Goal: Book appointment/travel/reservation

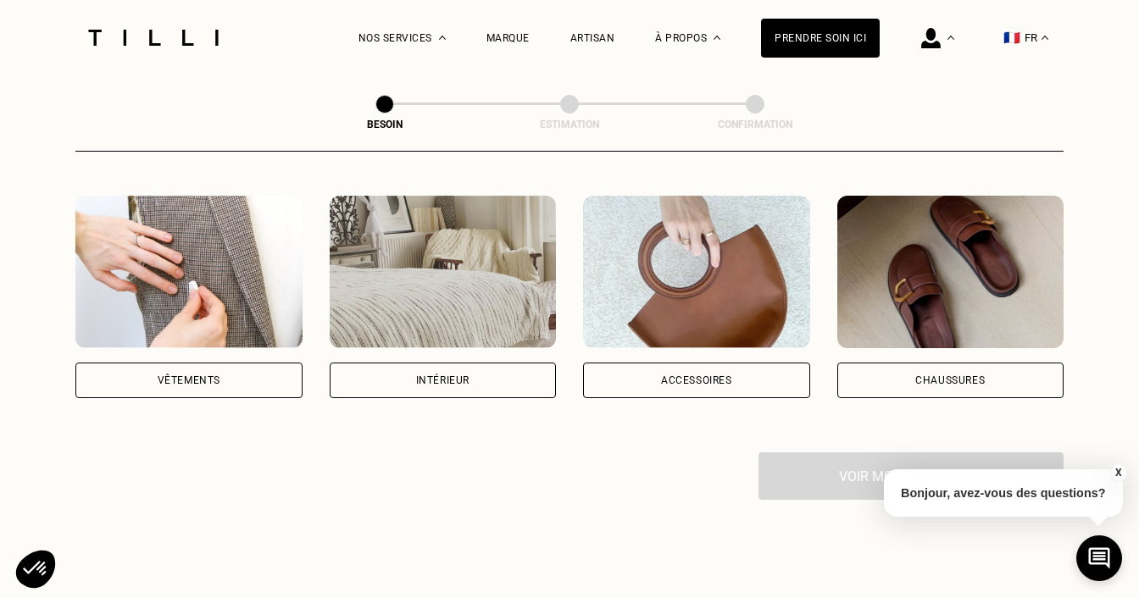
scroll to position [317, 0]
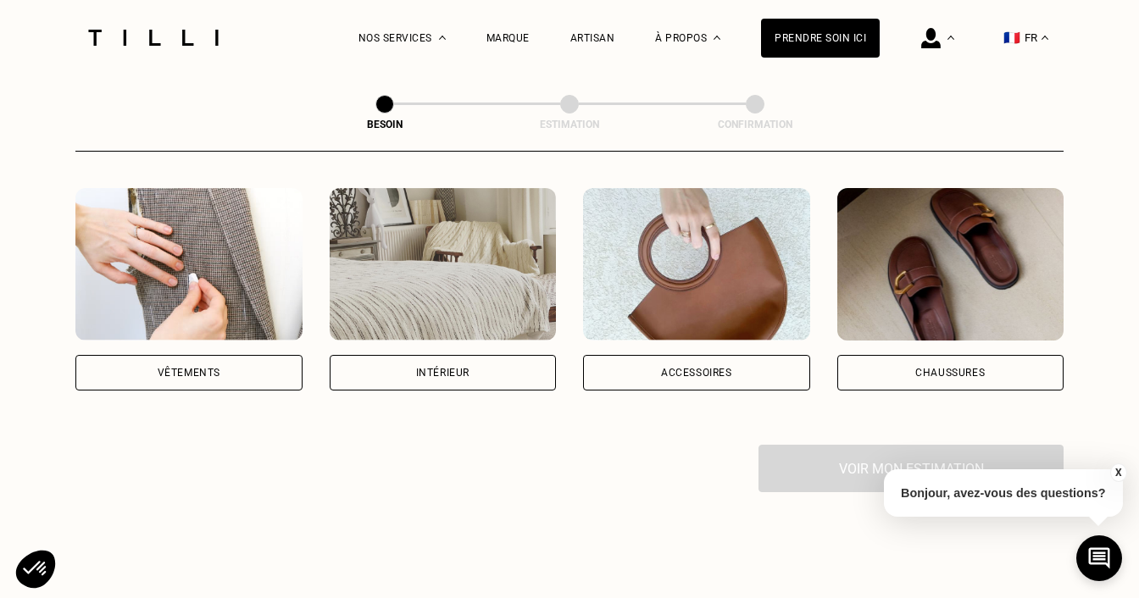
click at [238, 229] on img at bounding box center [188, 264] width 227 height 153
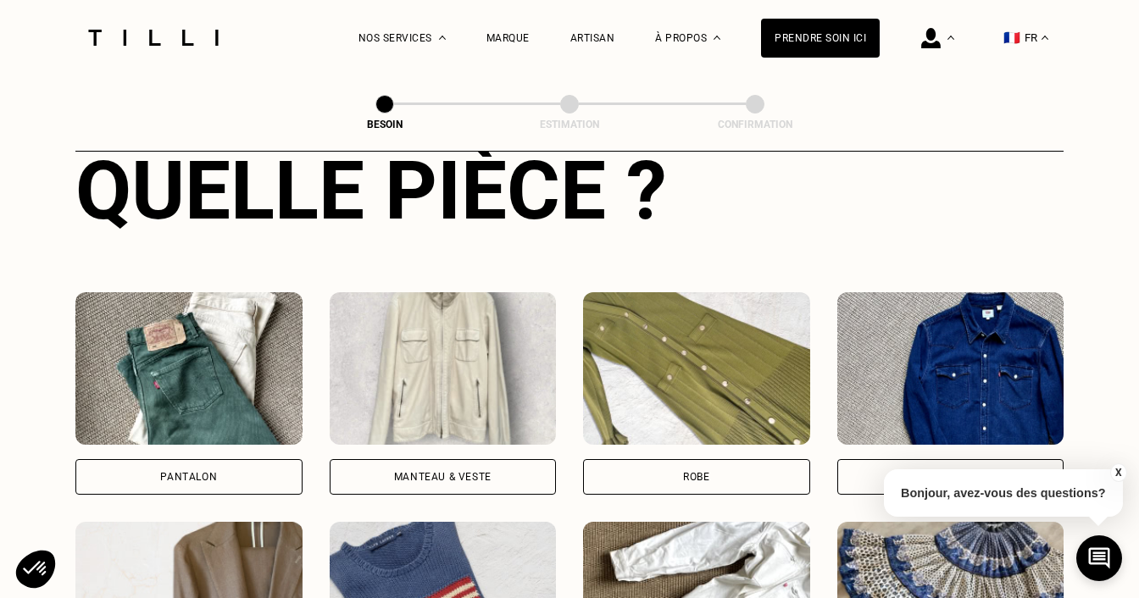
scroll to position [674, 0]
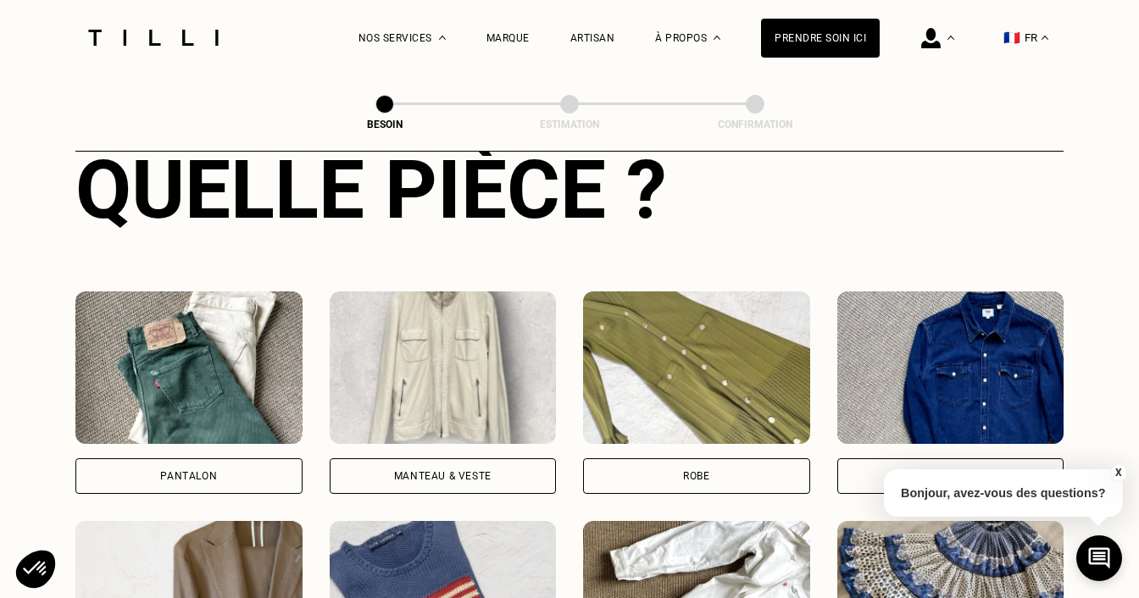
click at [130, 308] on img at bounding box center [188, 368] width 227 height 153
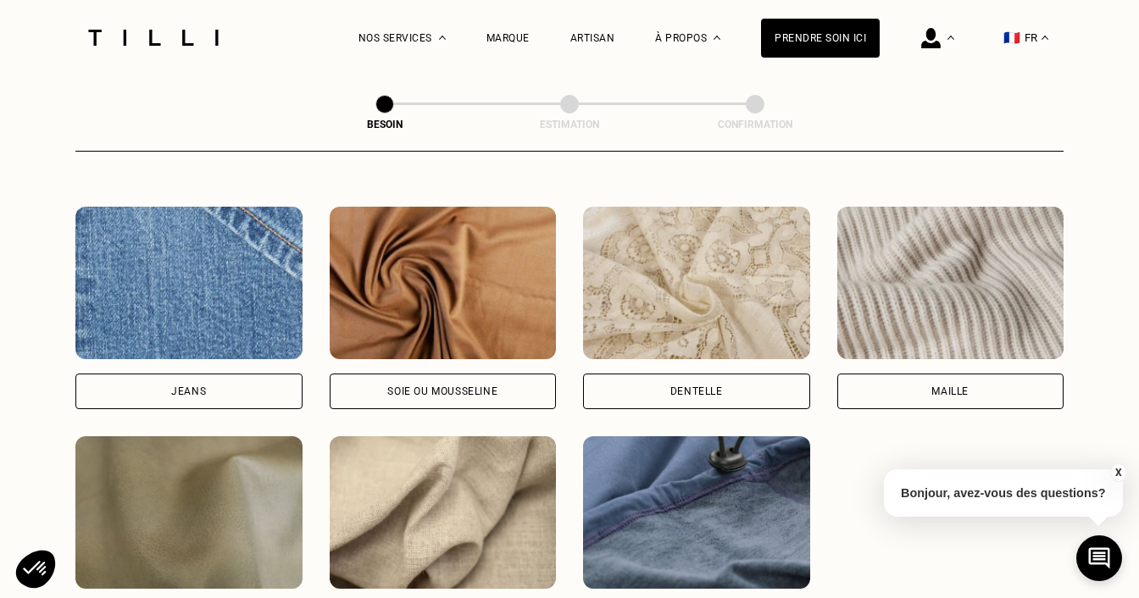
scroll to position [1790, 0]
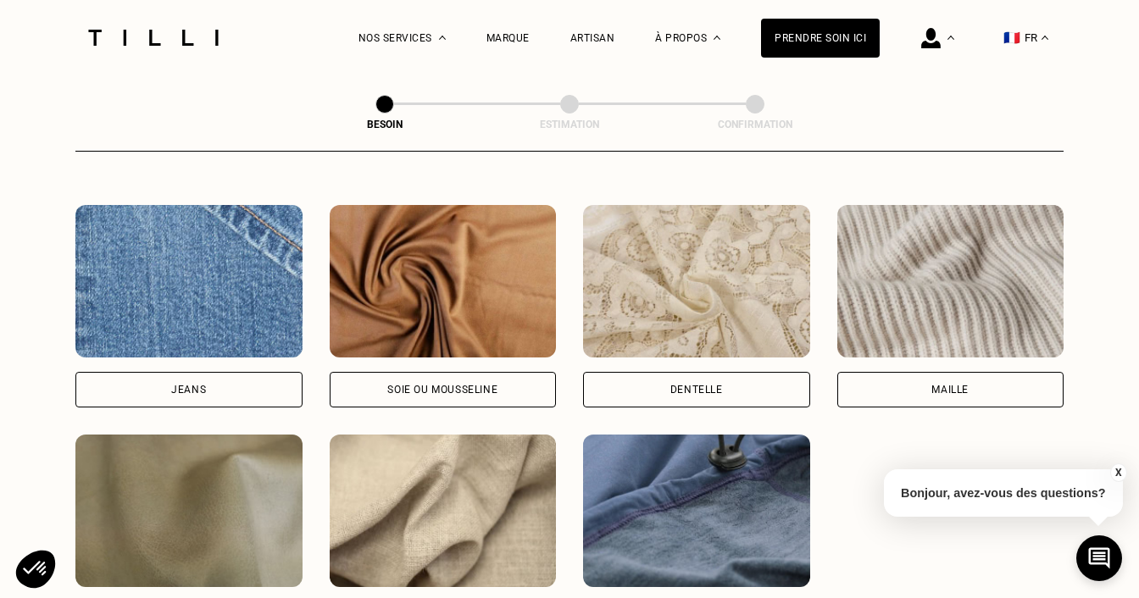
click at [166, 285] on img at bounding box center [188, 281] width 227 height 153
select select "FR"
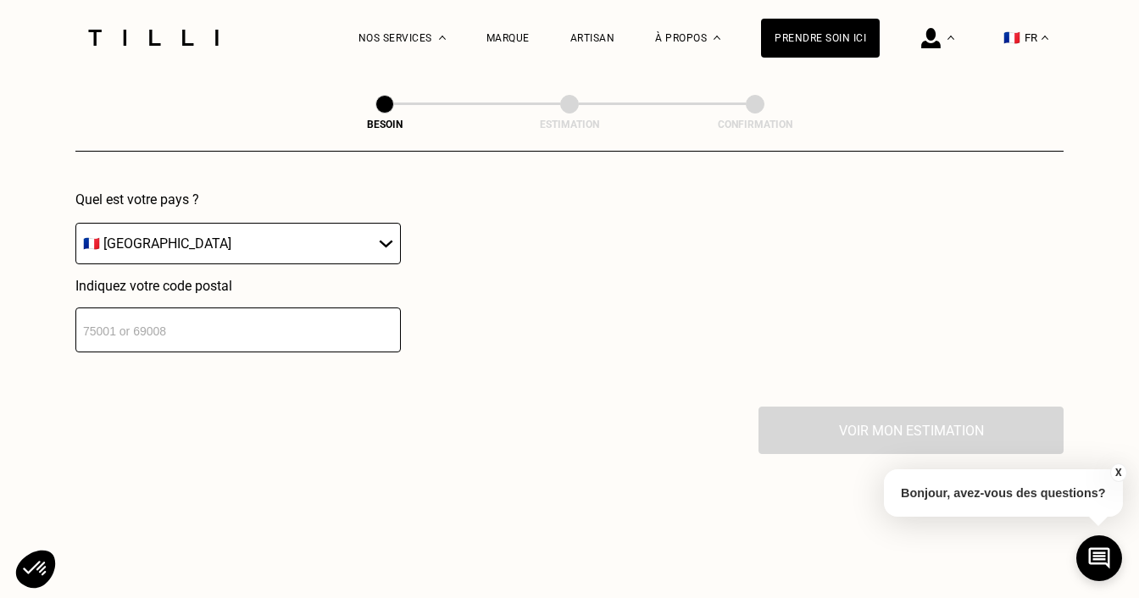
scroll to position [2496, 0]
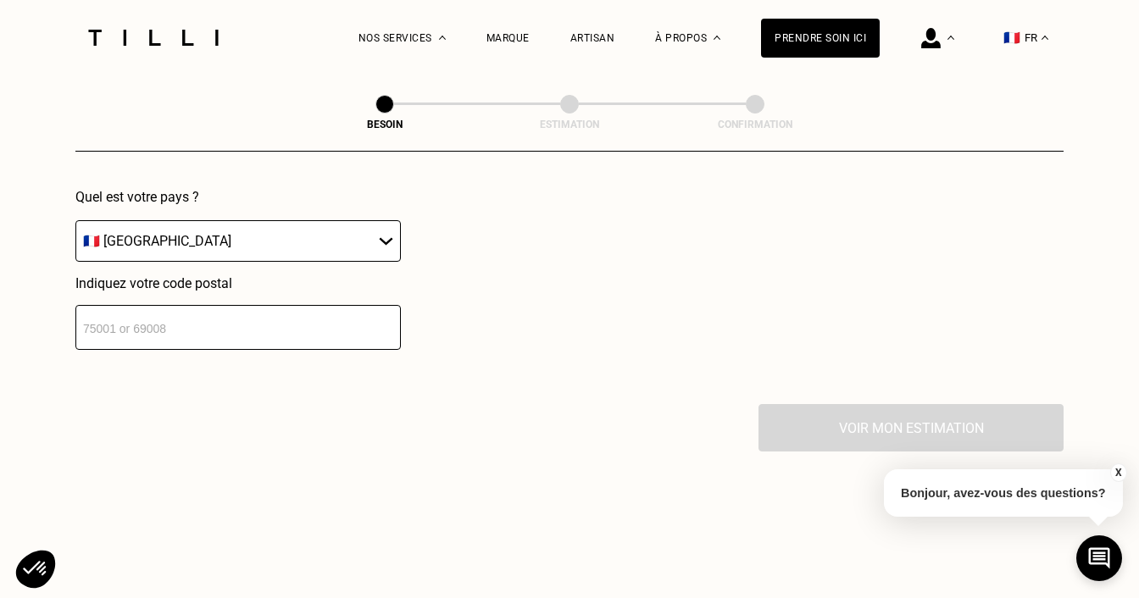
click at [148, 305] on input "number" at bounding box center [237, 327] width 325 height 45
type input "56100"
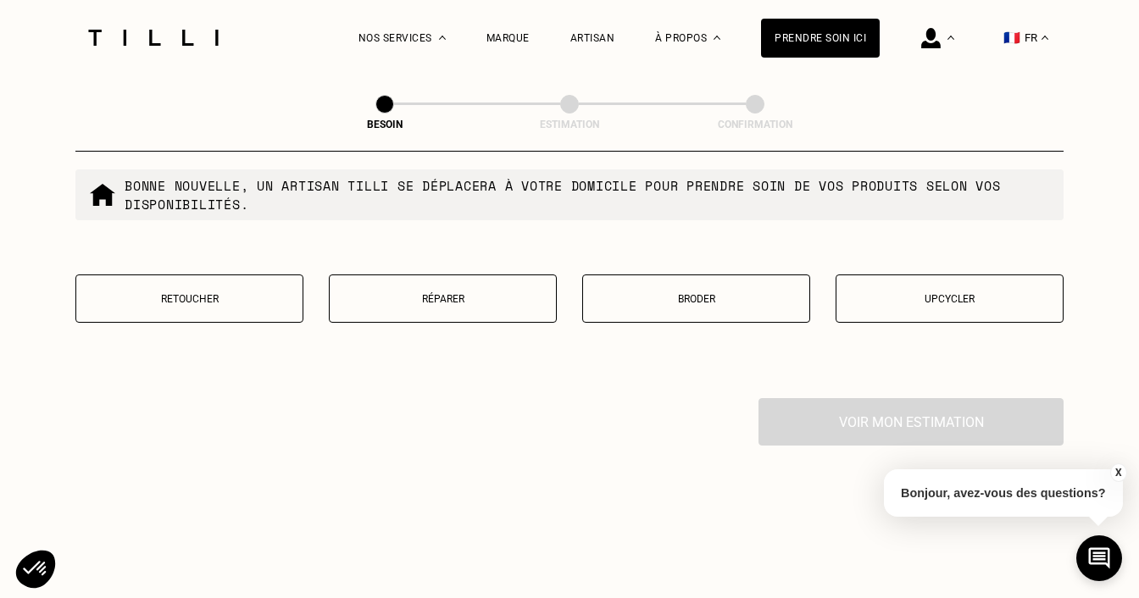
scroll to position [2938, 0]
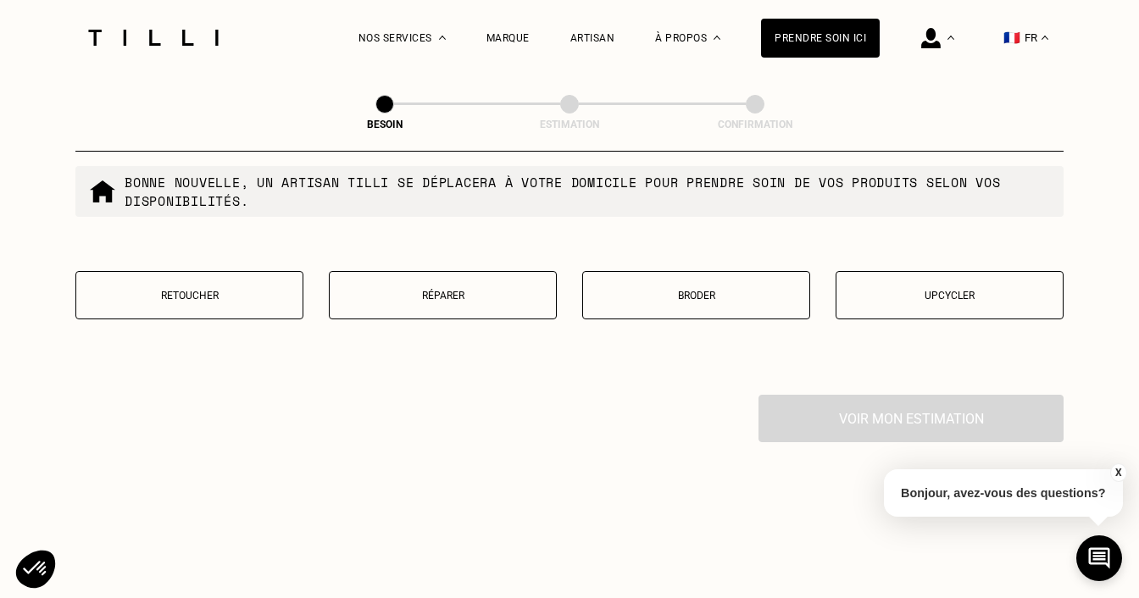
click at [212, 284] on button "Retoucher" at bounding box center [189, 295] width 228 height 48
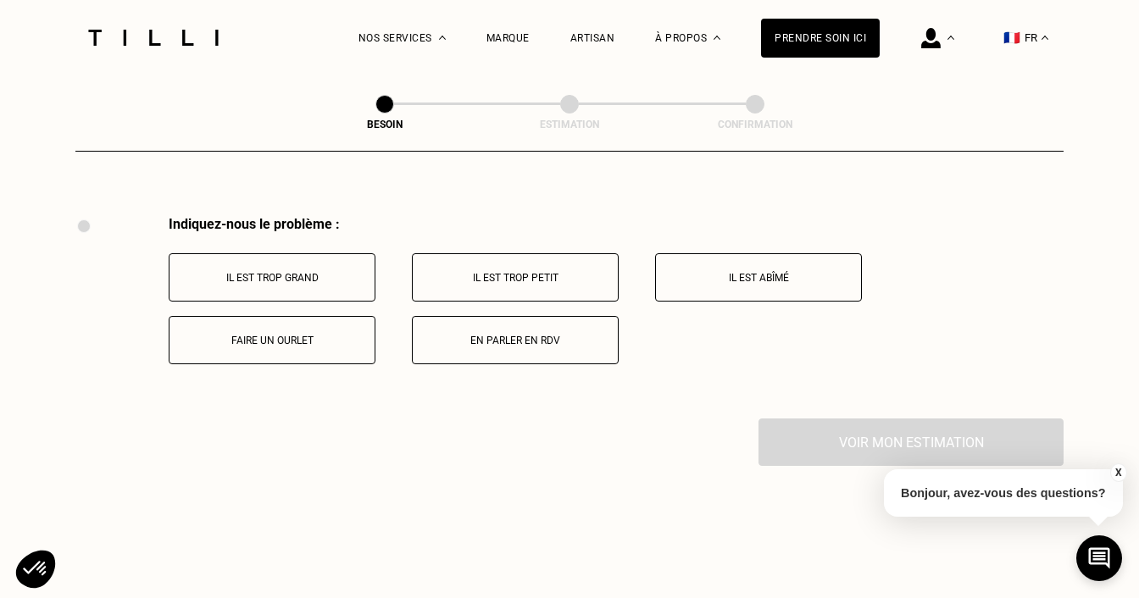
scroll to position [3126, 0]
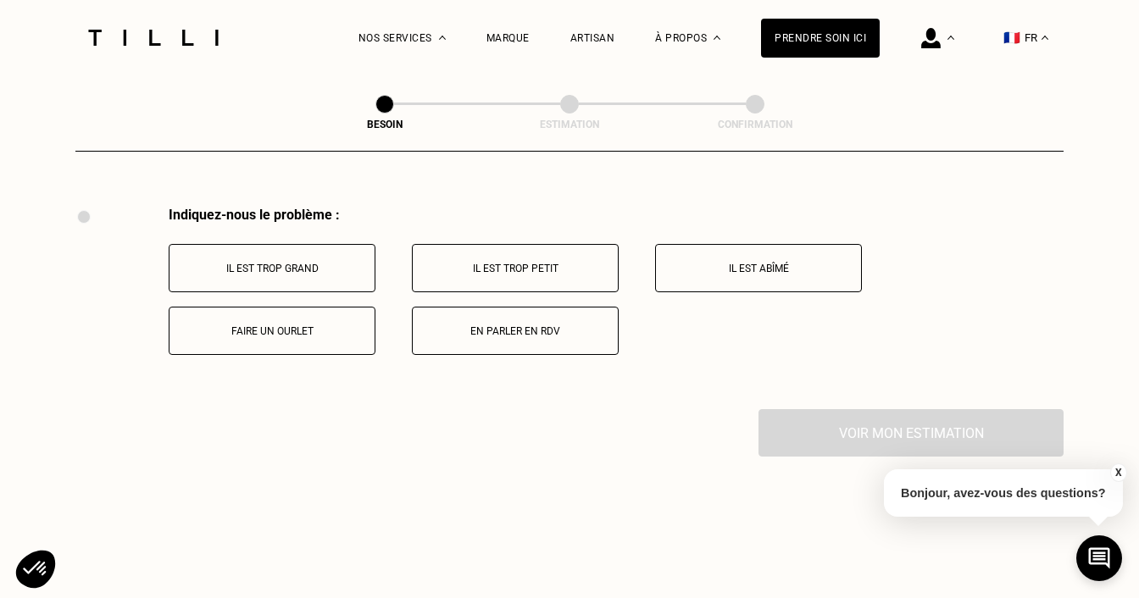
click at [244, 263] on p "Il est trop grand" at bounding box center [272, 269] width 188 height 12
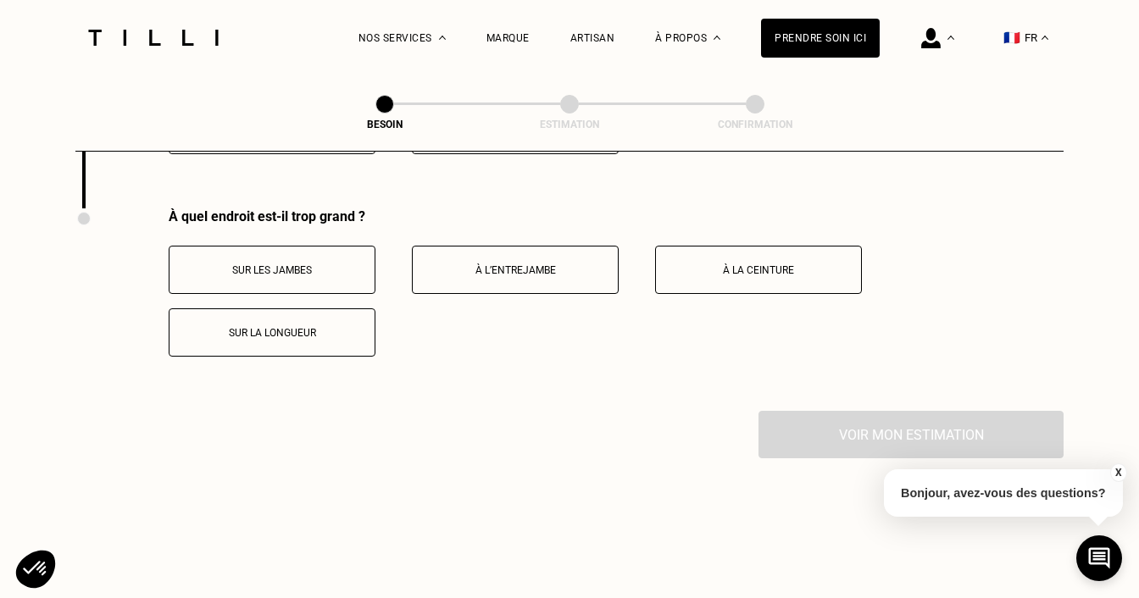
scroll to position [3328, 0]
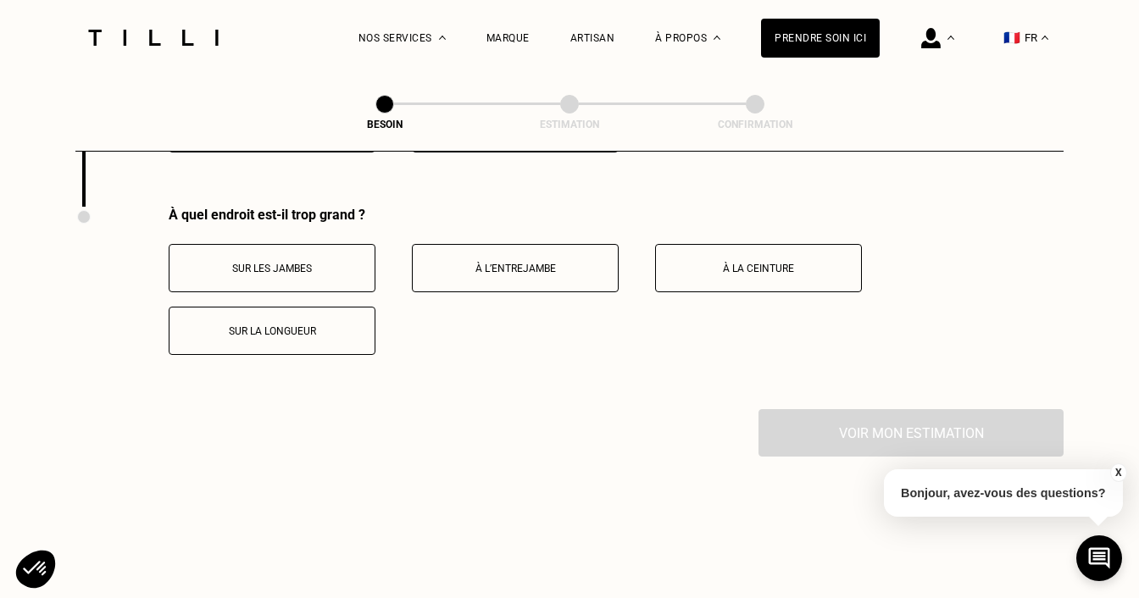
click at [289, 263] on p "Sur les jambes" at bounding box center [272, 269] width 188 height 12
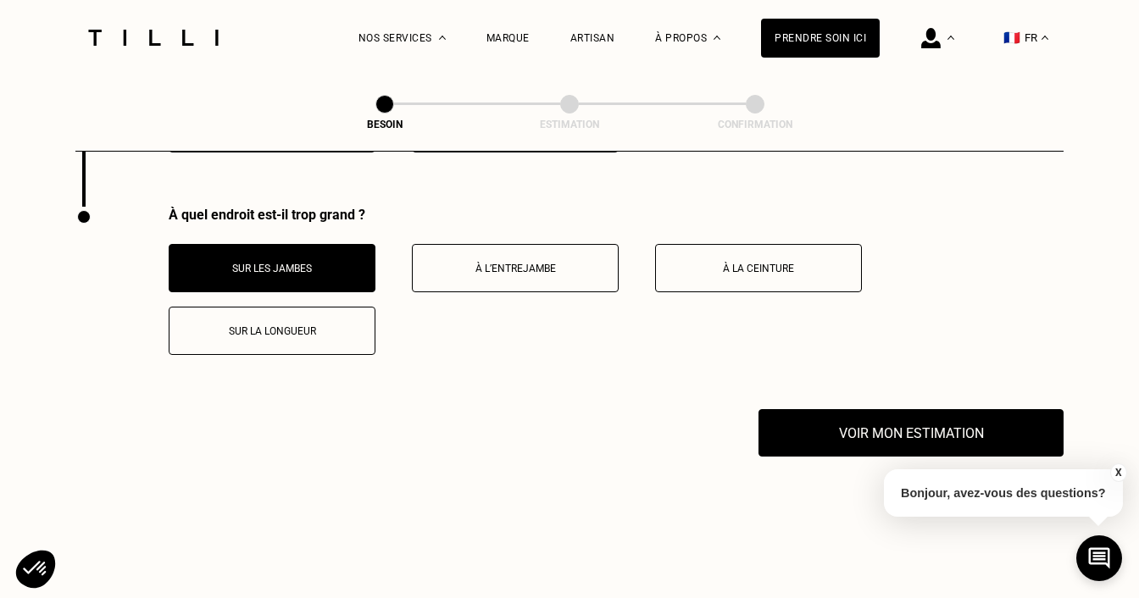
click at [296, 321] on button "Sur la longueur" at bounding box center [272, 331] width 207 height 48
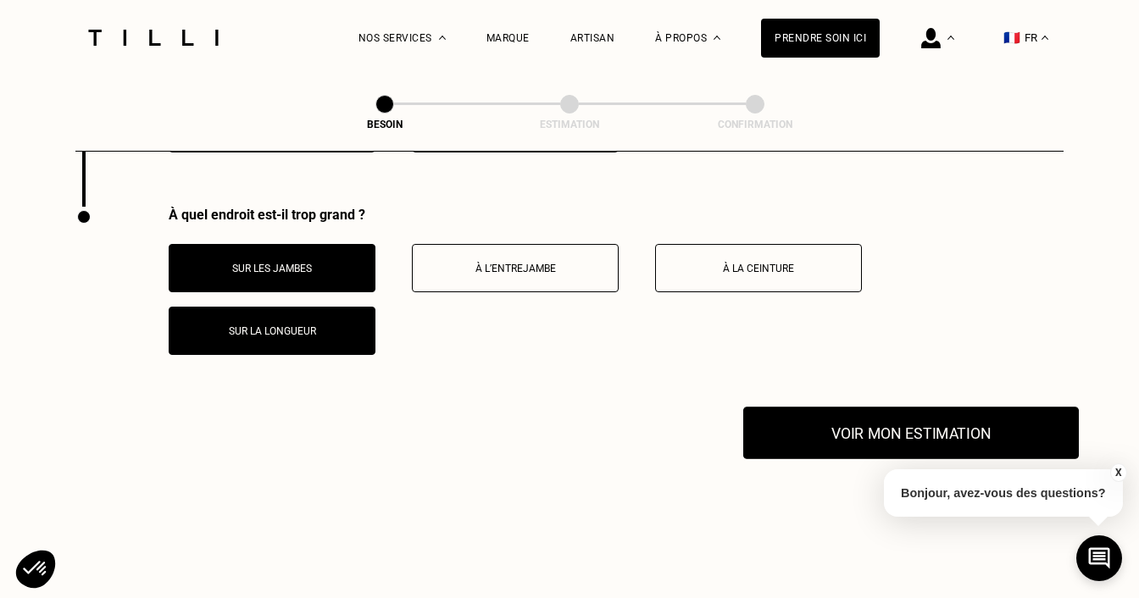
click at [831, 422] on button "Voir mon estimation" at bounding box center [911, 433] width 336 height 53
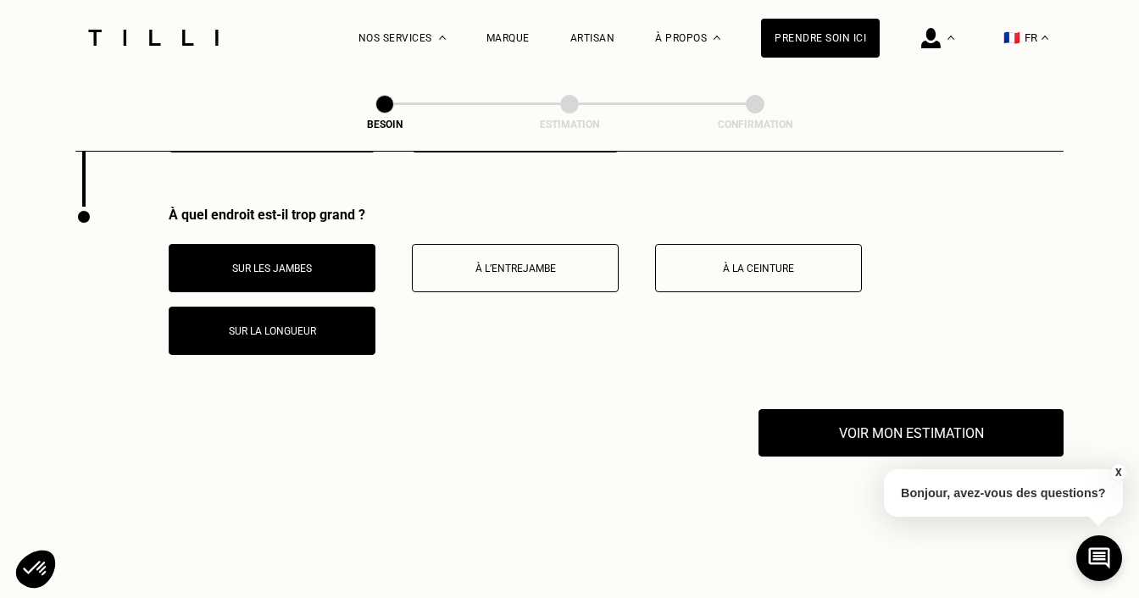
click at [351, 259] on button "Sur les jambes" at bounding box center [272, 268] width 207 height 48
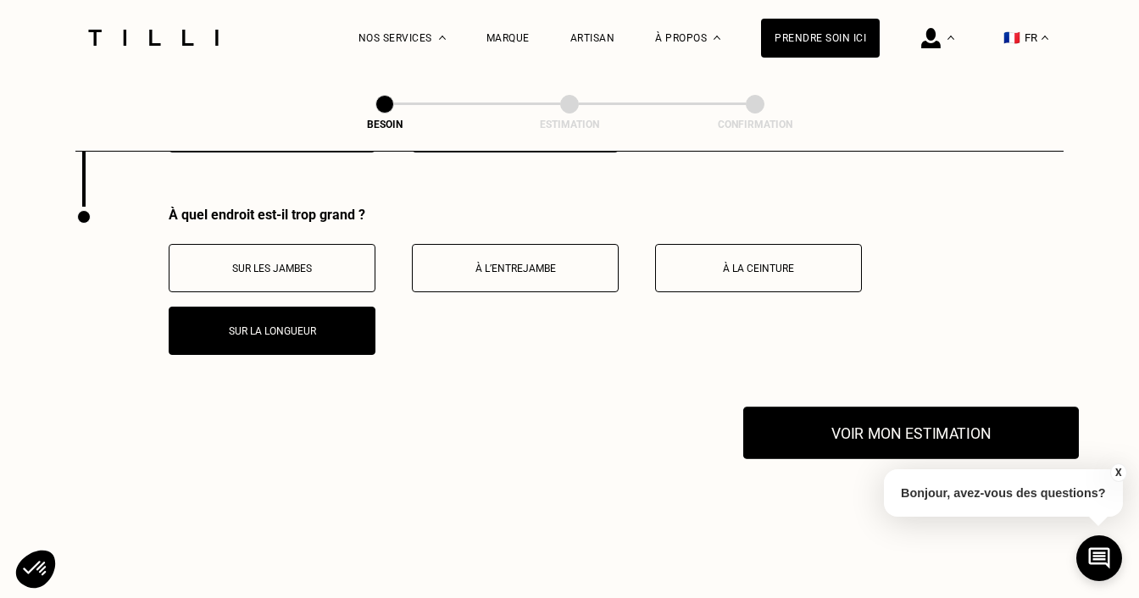
click at [809, 407] on button "Voir mon estimation" at bounding box center [911, 433] width 336 height 53
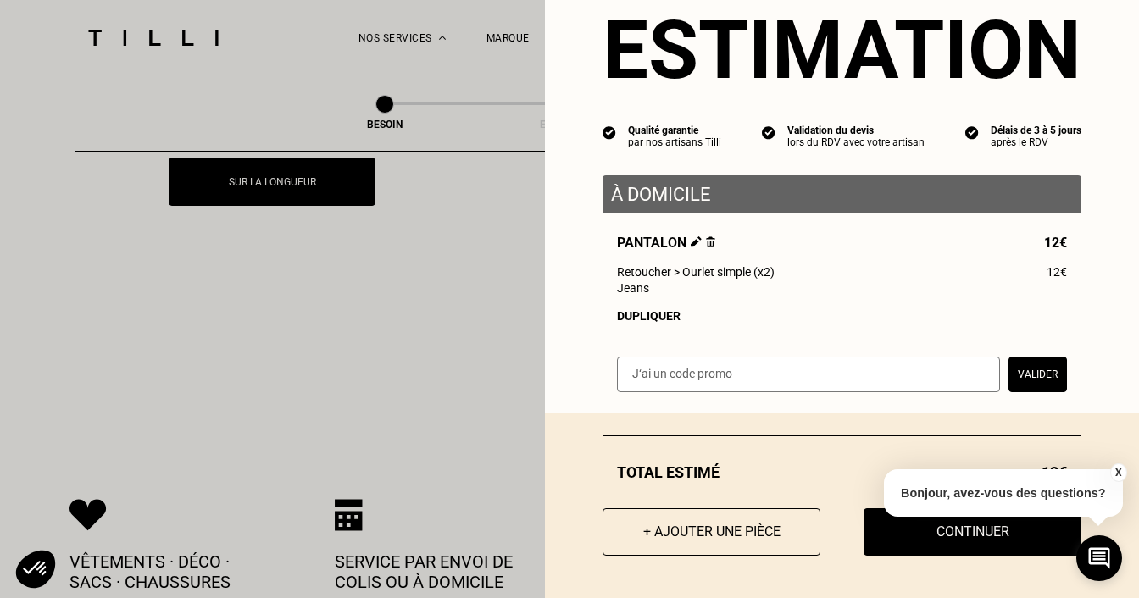
scroll to position [3482, 0]
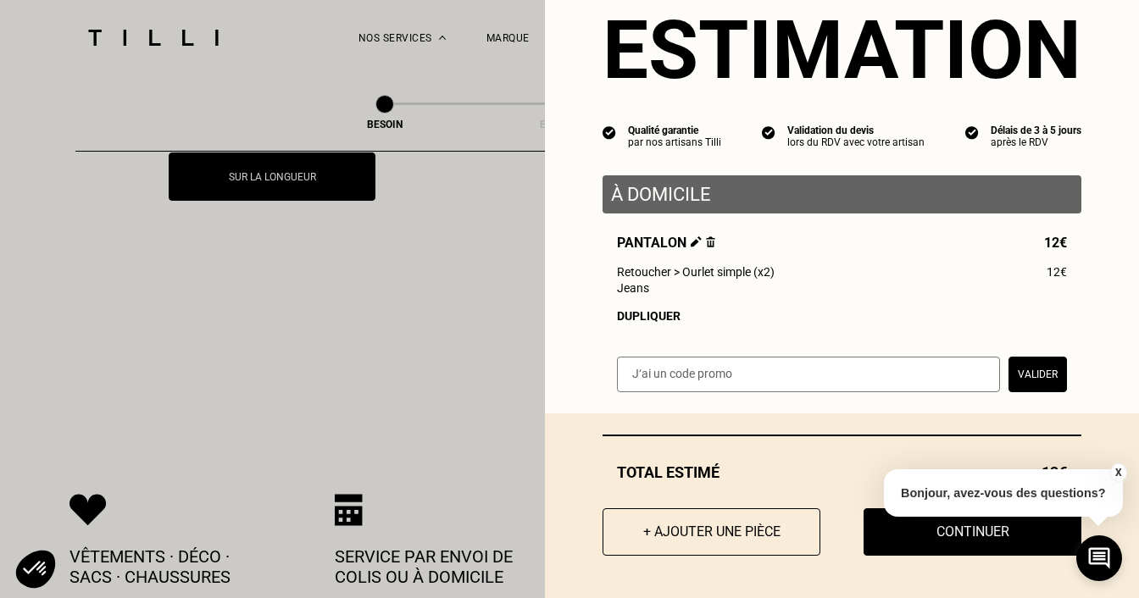
click at [1124, 507] on div "Total [PERSON_NAME] 12€ + Ajouter une pièce Continuer" at bounding box center [842, 506] width 594 height 185
click at [987, 546] on button "Continuer" at bounding box center [973, 532] width 240 height 53
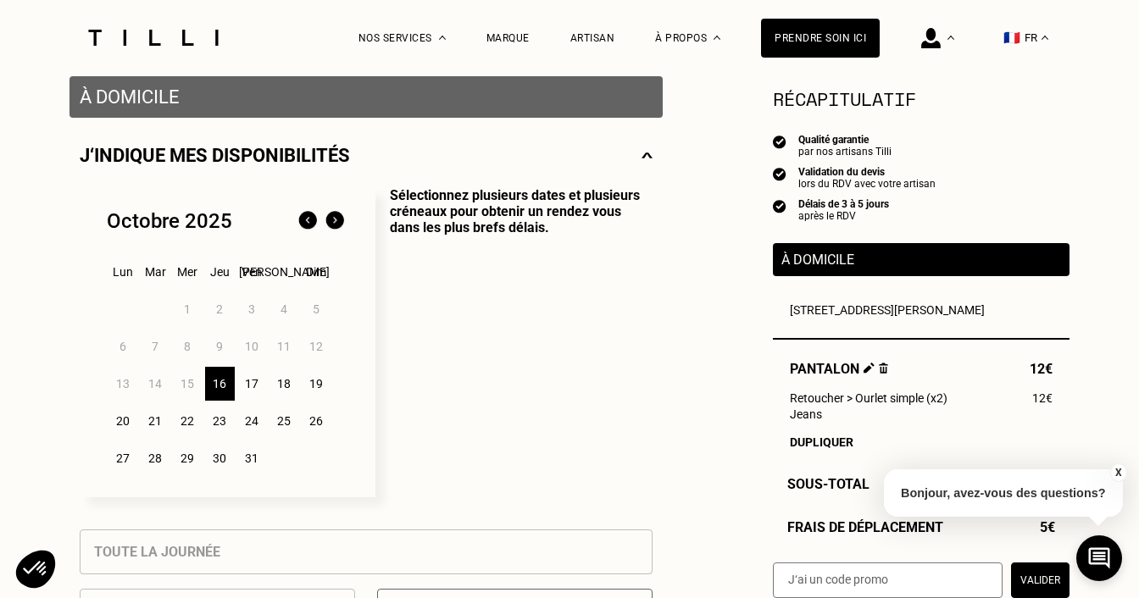
scroll to position [338, 0]
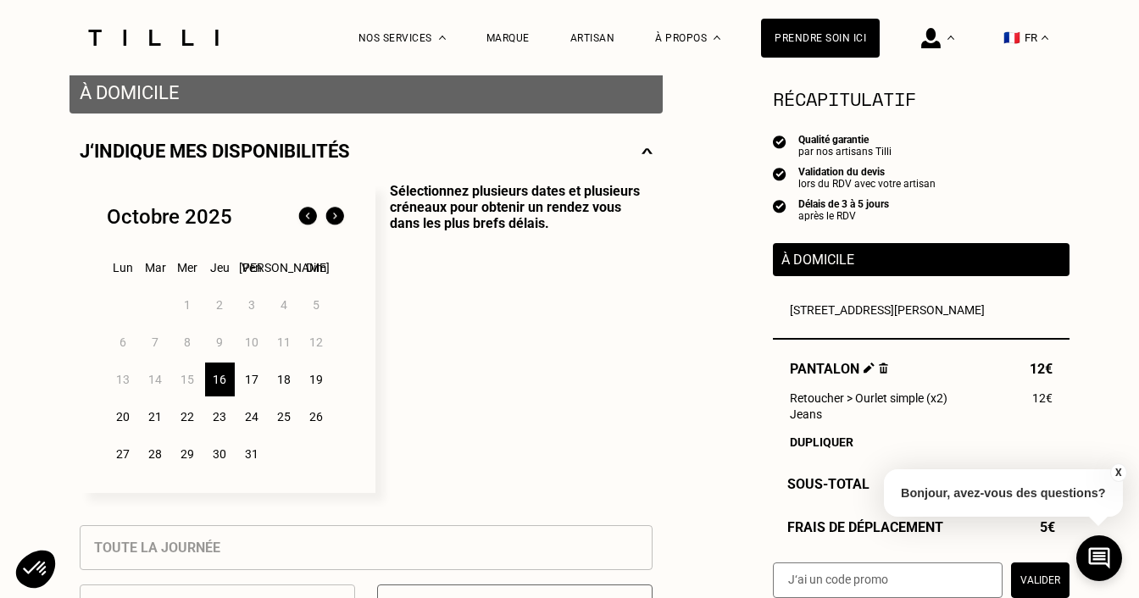
click at [192, 414] on div "22" at bounding box center [188, 417] width 30 height 34
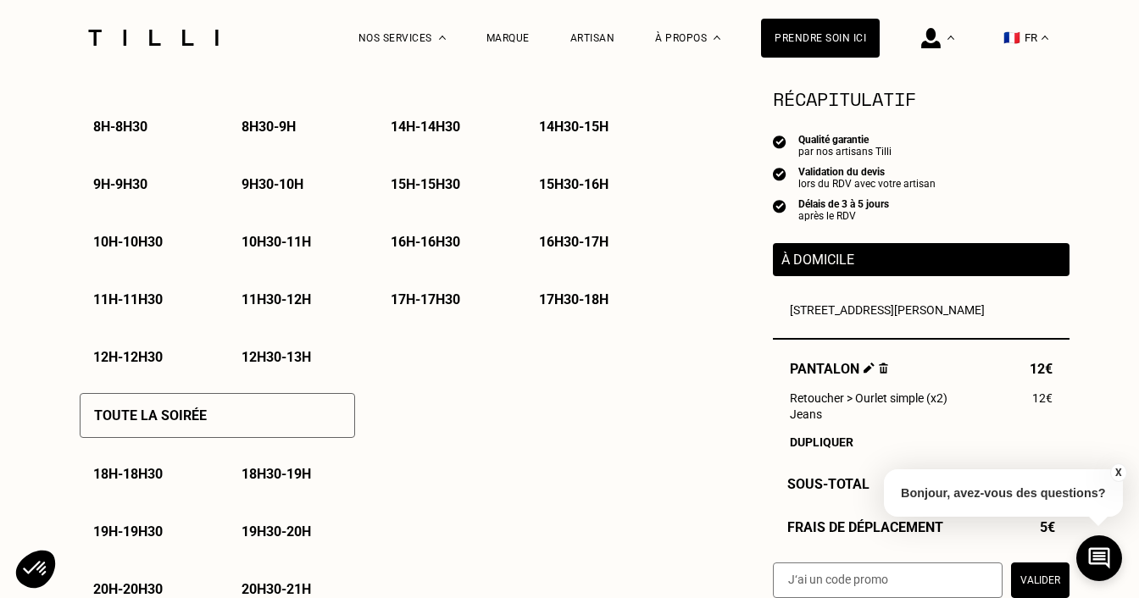
scroll to position [939, 0]
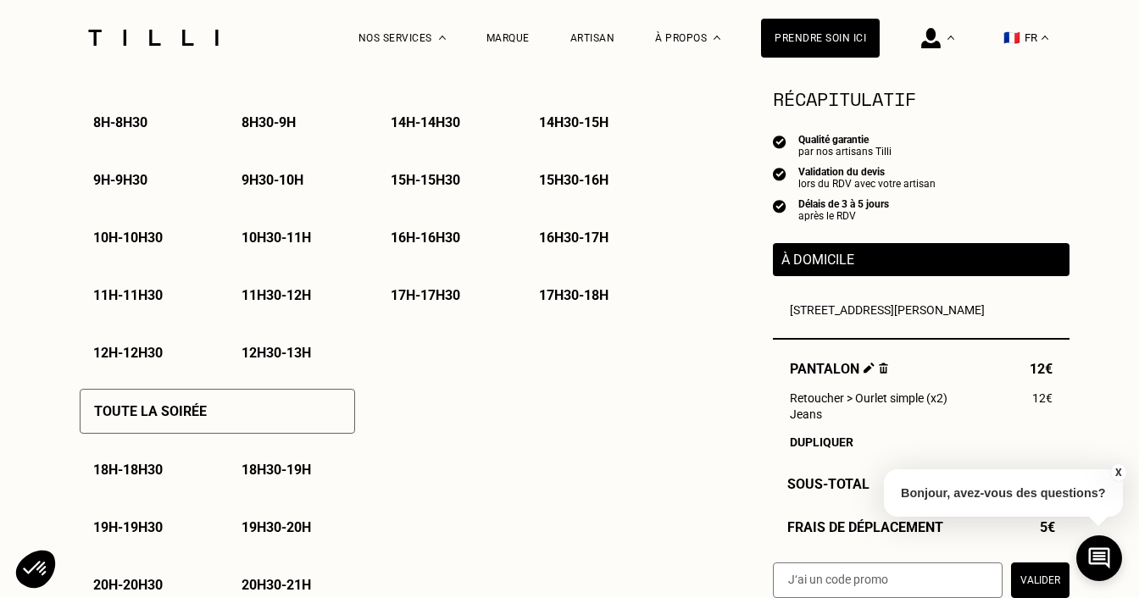
click at [286, 350] on p "12h30 - 13h" at bounding box center [276, 353] width 69 height 16
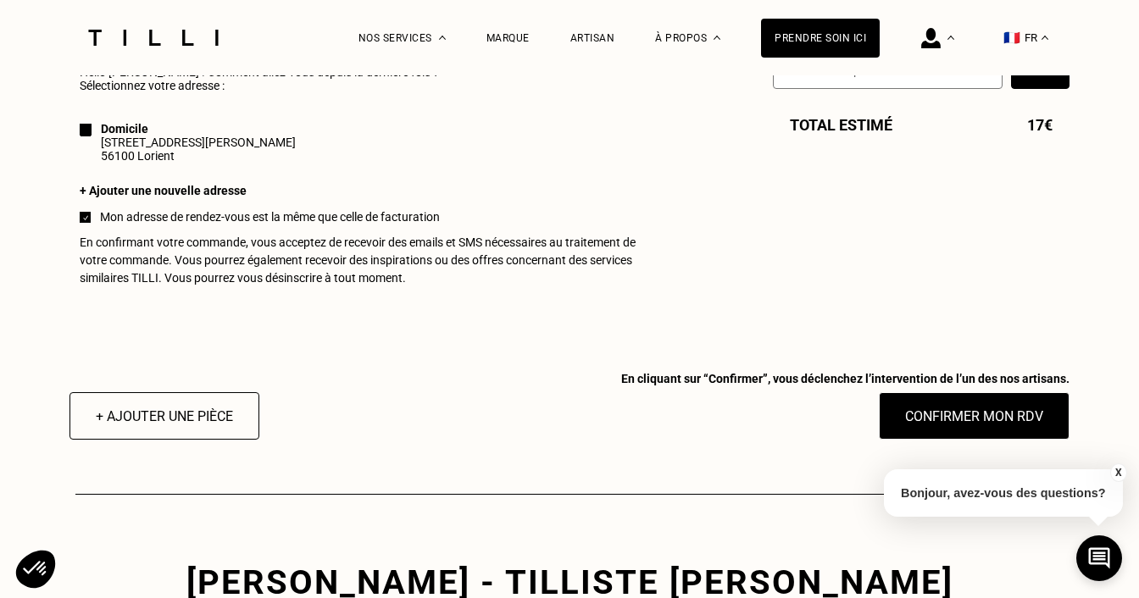
scroll to position [1625, 0]
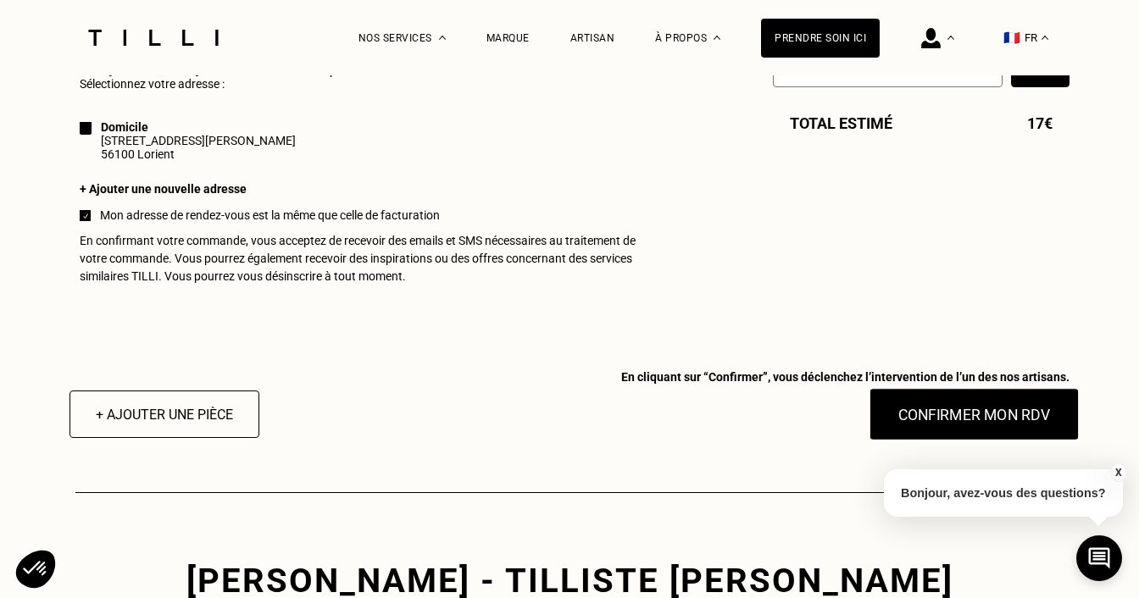
click at [964, 415] on button "Confirmer mon RDV" at bounding box center [975, 414] width 210 height 53
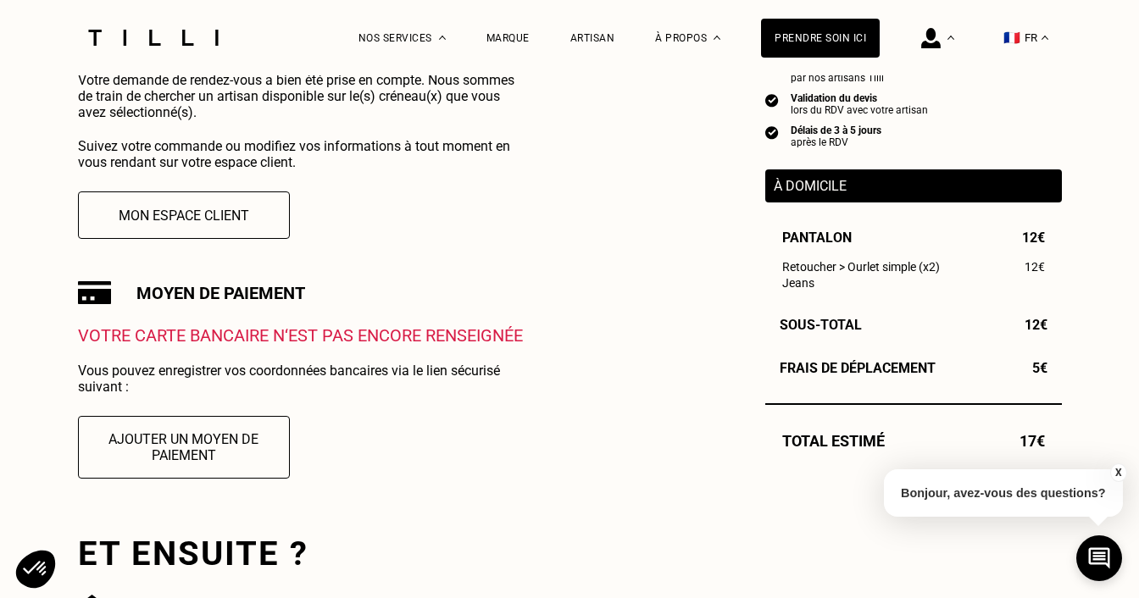
scroll to position [397, 0]
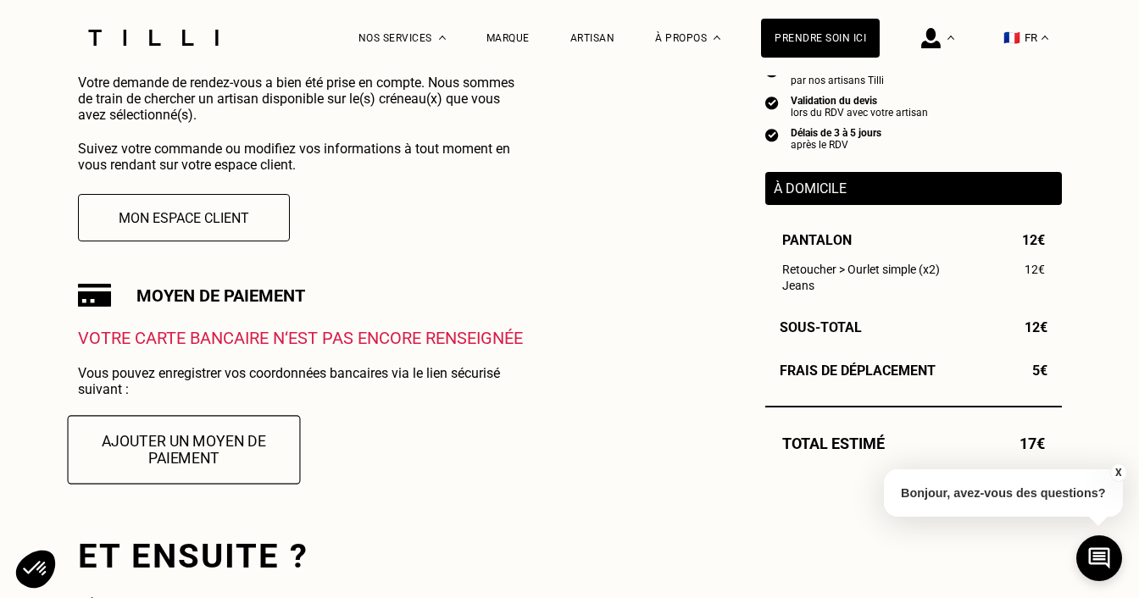
click at [188, 444] on button "Ajouter un moyen de paiement" at bounding box center [183, 449] width 233 height 69
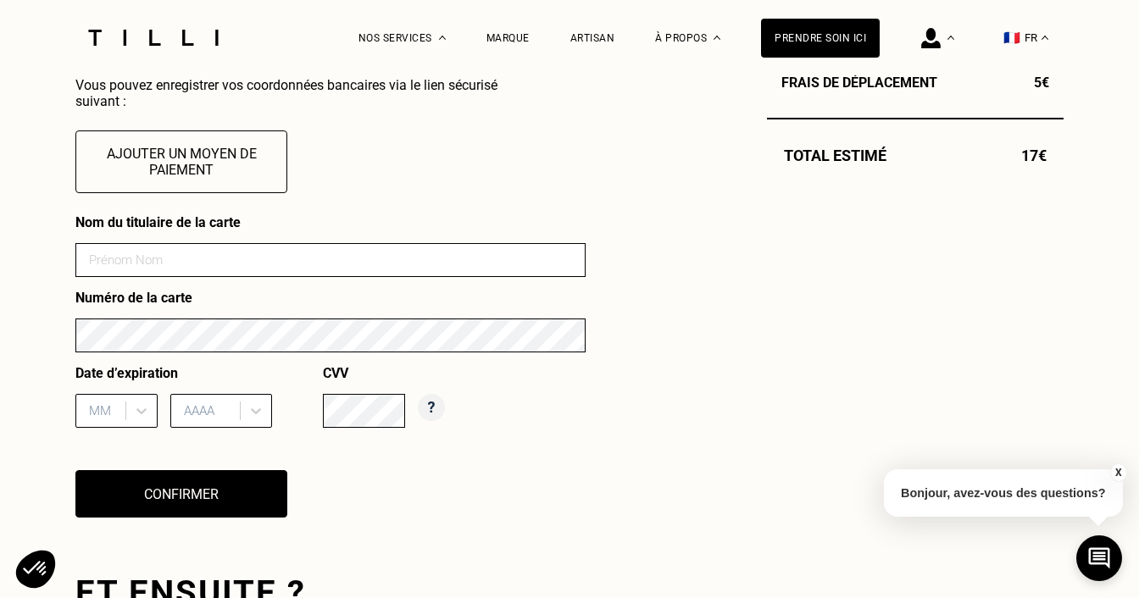
scroll to position [686, 0]
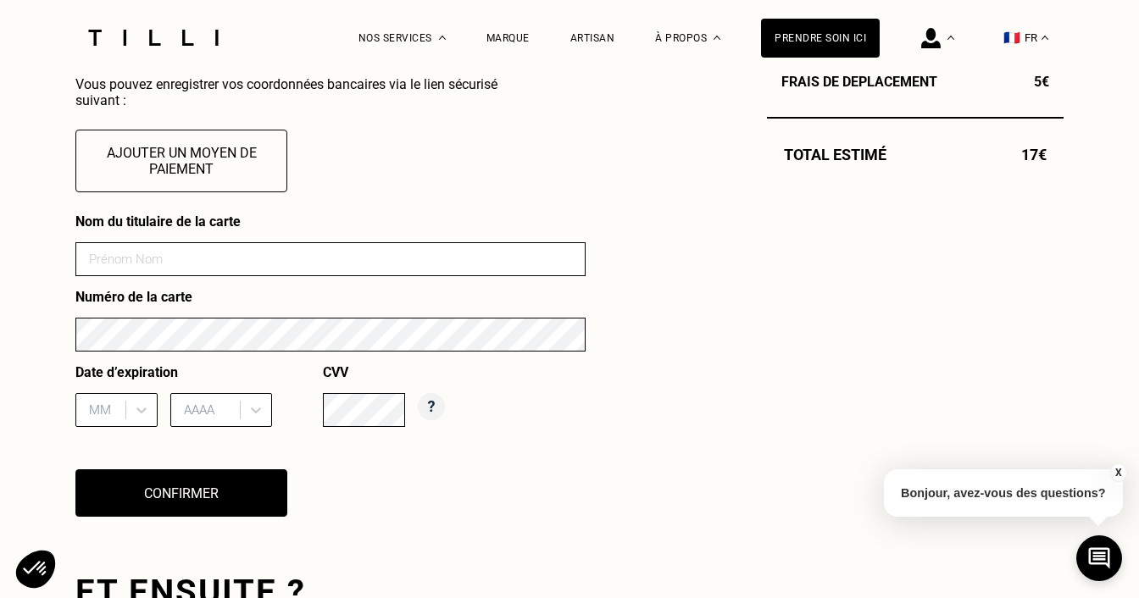
click at [352, 264] on input at bounding box center [330, 259] width 510 height 34
type input "[PERSON_NAME]"
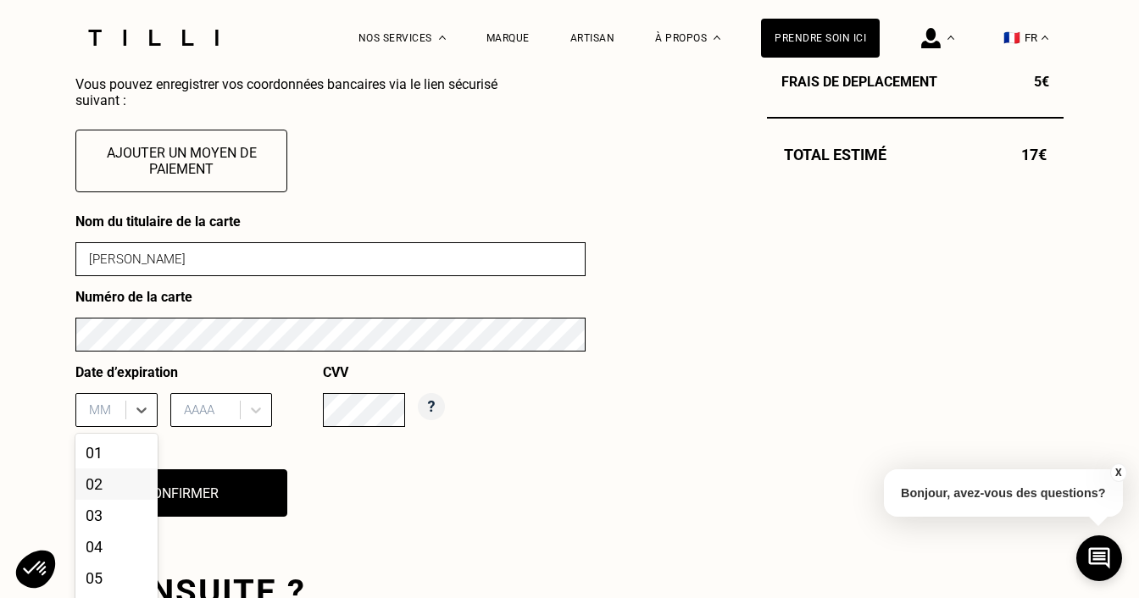
scroll to position [782, 0]
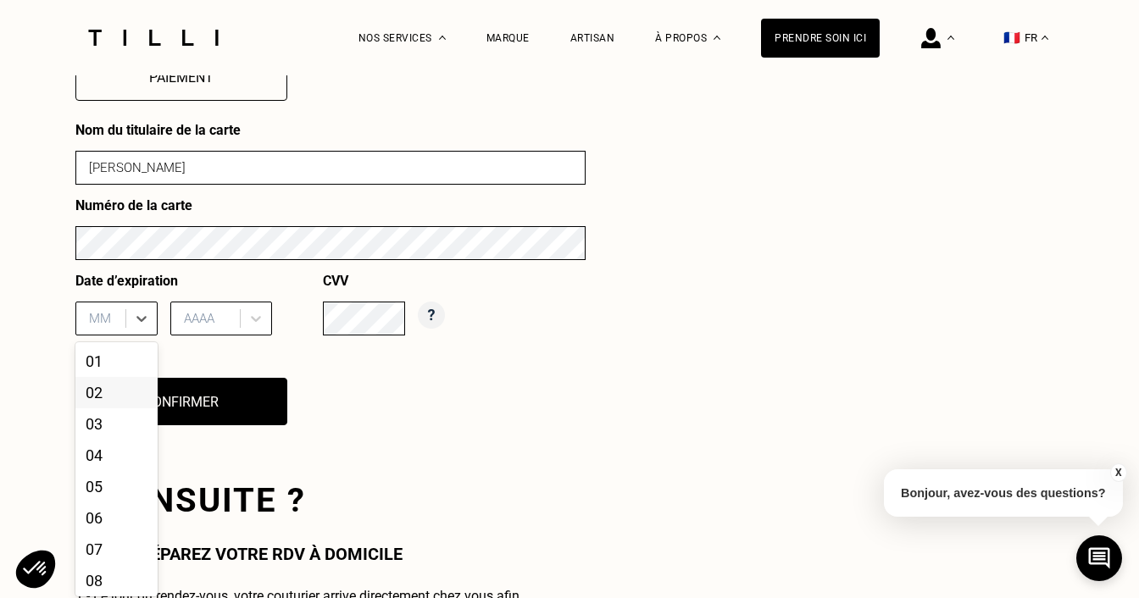
click at [115, 336] on div "02, 2 of 12. 12 results available. Use Up and Down to choose options, press Ent…" at bounding box center [116, 319] width 82 height 34
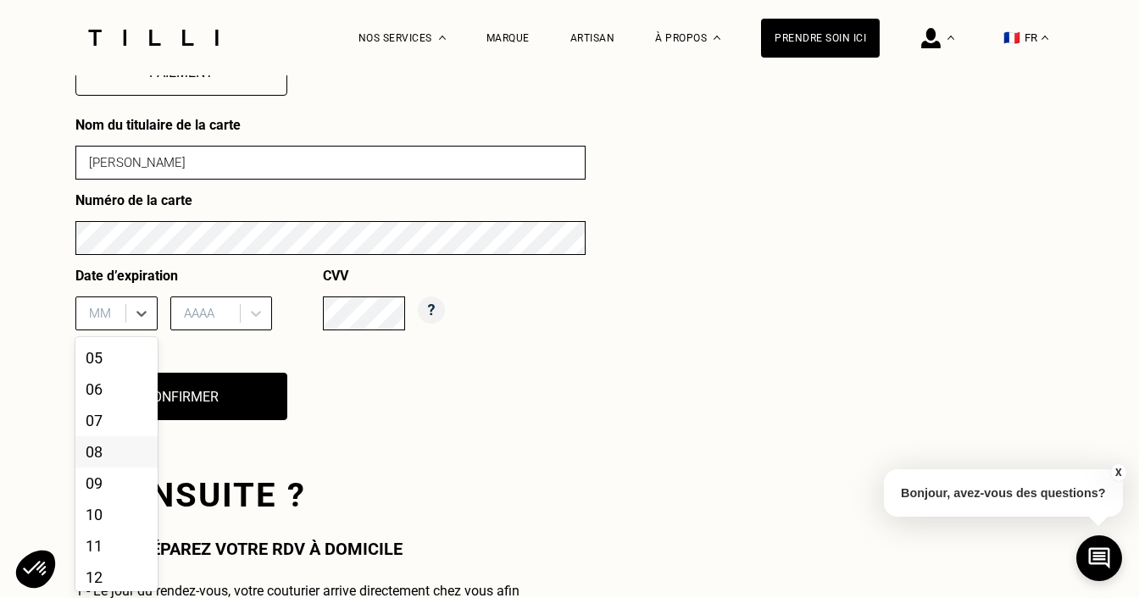
scroll to position [129, 0]
click at [102, 571] on div "12" at bounding box center [116, 572] width 82 height 31
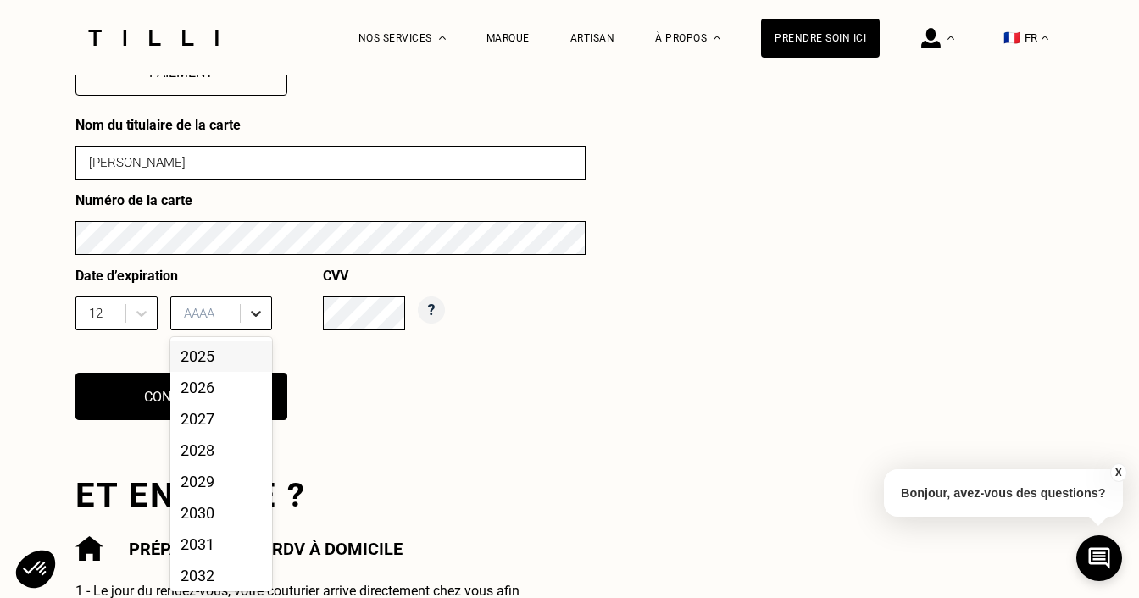
click at [242, 309] on div at bounding box center [256, 313] width 31 height 31
click at [213, 481] on div "2029" at bounding box center [221, 481] width 102 height 31
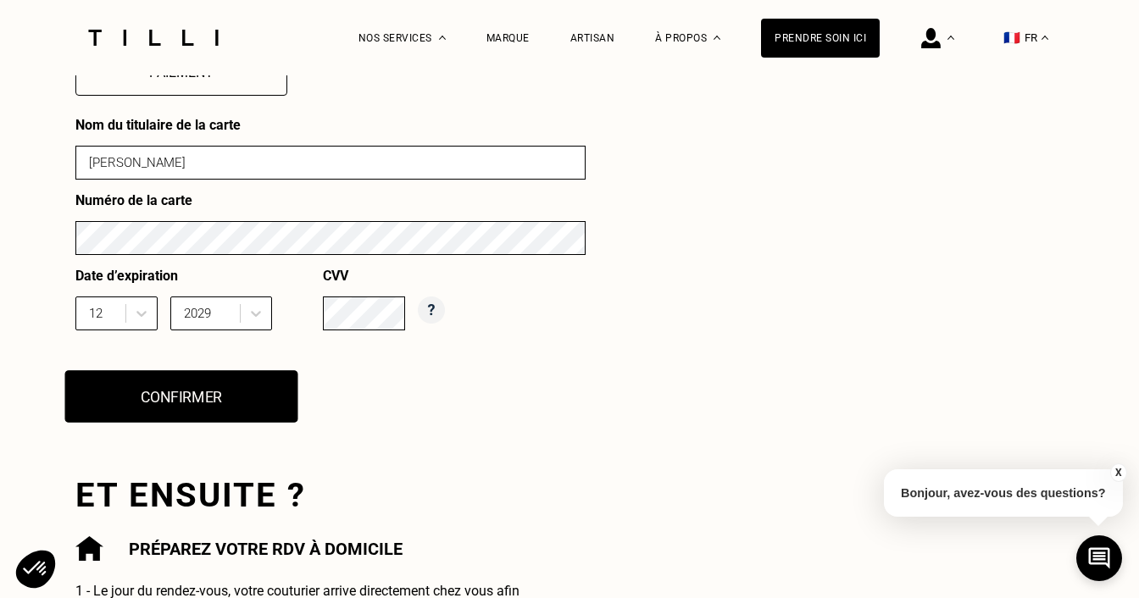
click at [212, 398] on button "Confirmer" at bounding box center [181, 396] width 233 height 53
